Goal: Task Accomplishment & Management: Manage account settings

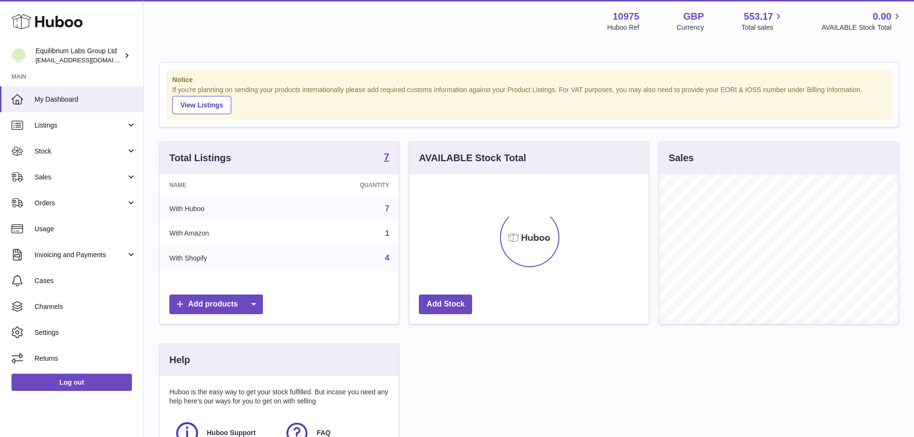
scroll to position [150, 239]
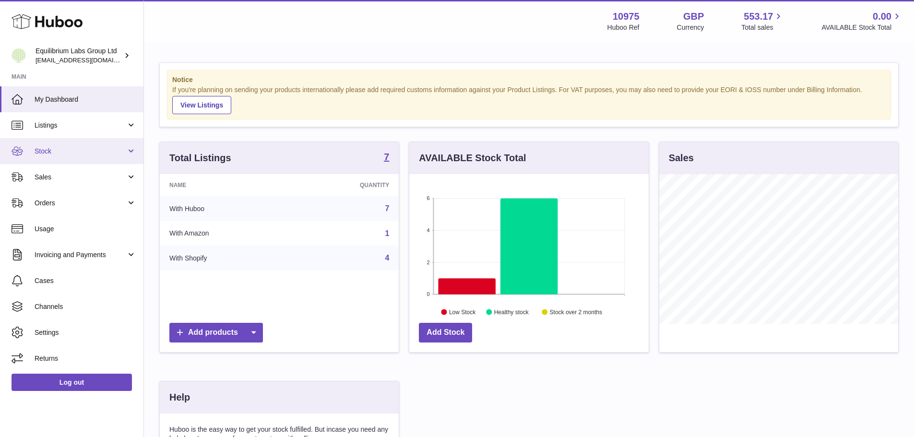
click at [57, 156] on link "Stock" at bounding box center [71, 151] width 143 height 26
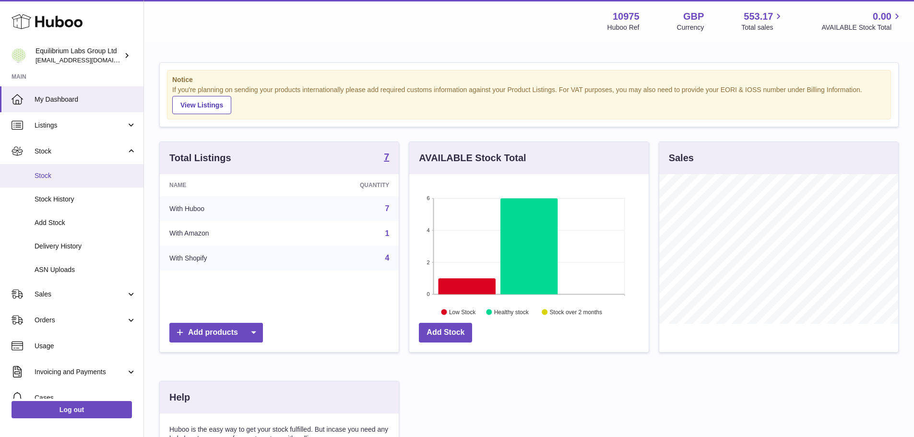
click at [58, 178] on span "Stock" at bounding box center [86, 175] width 102 height 9
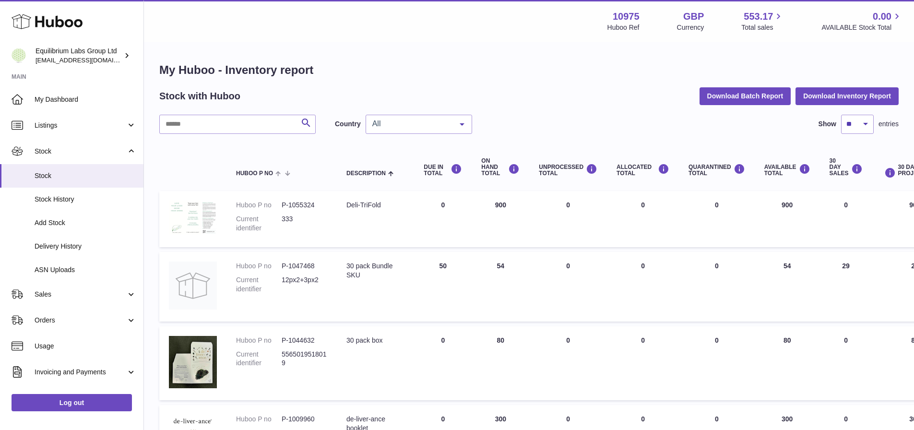
click at [459, 126] on div at bounding box center [462, 124] width 19 height 18
